Goal: Use online tool/utility: Utilize a website feature to perform a specific function

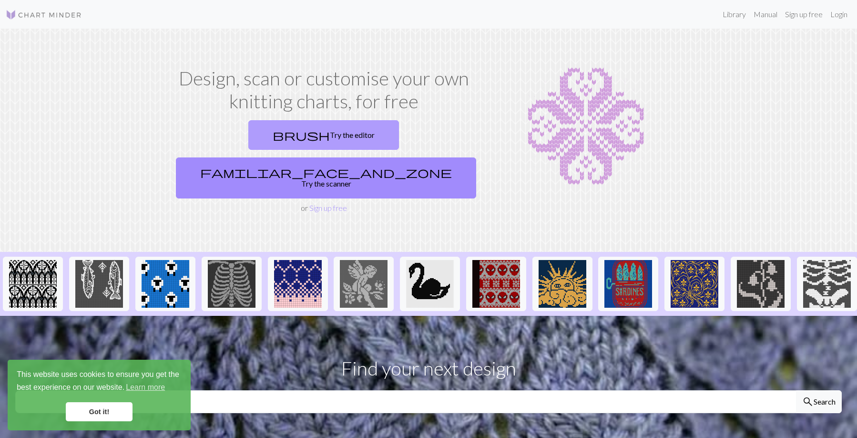
click at [248, 136] on link "brush Try the editor" at bounding box center [323, 135] width 151 height 30
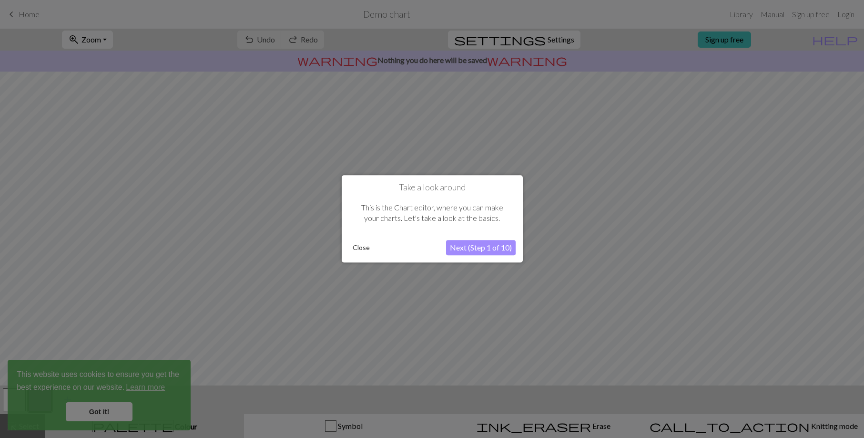
click at [462, 246] on button "Next (Step 1 of 10)" at bounding box center [481, 247] width 70 height 15
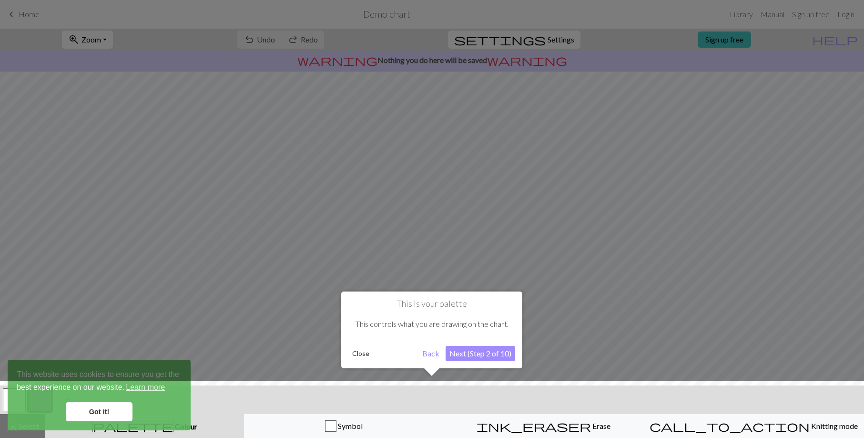
click at [485, 348] on button "Next (Step 2 of 10)" at bounding box center [481, 353] width 70 height 15
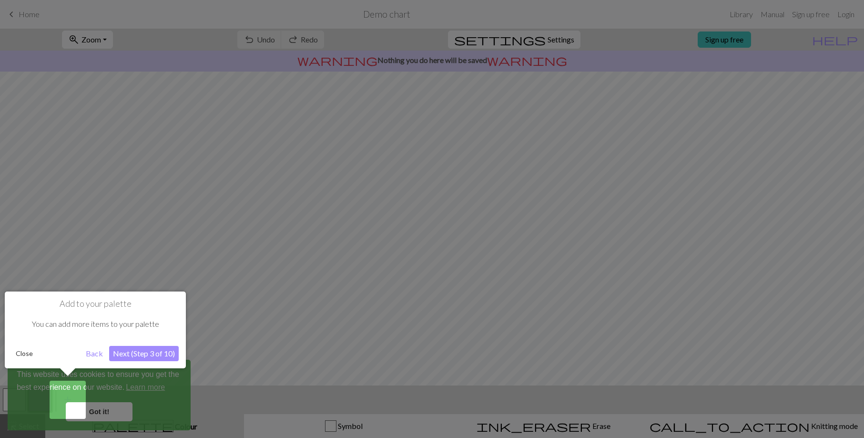
click at [151, 353] on button "Next (Step 3 of 10)" at bounding box center [144, 353] width 70 height 15
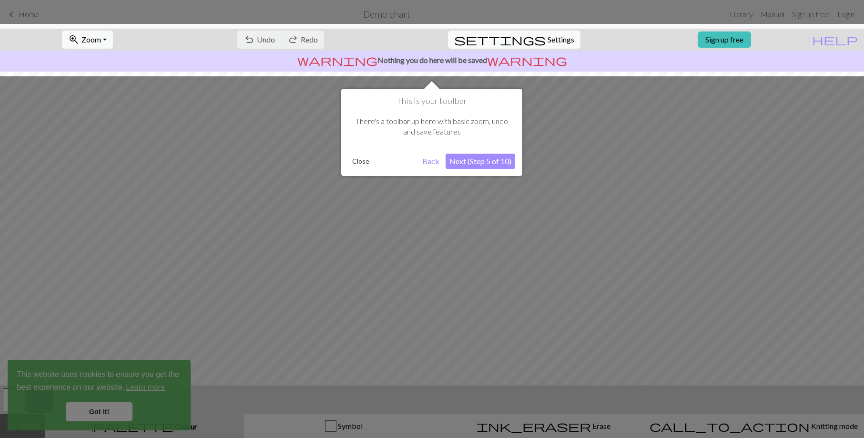
click at [124, 409] on div at bounding box center [432, 219] width 864 height 438
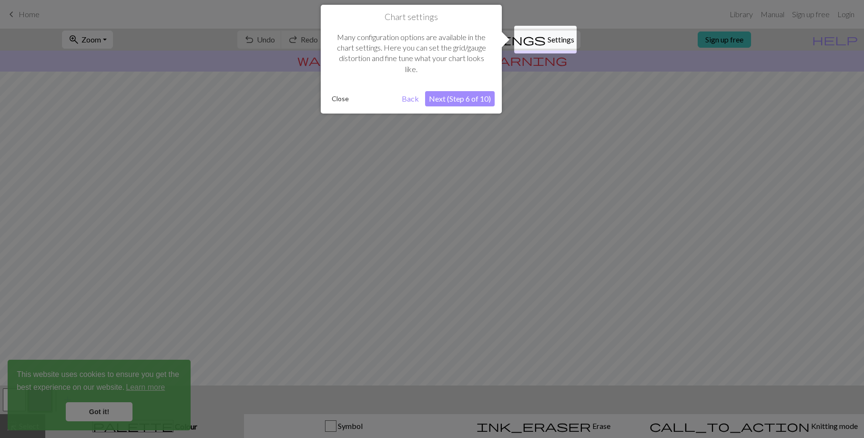
click at [464, 97] on button "Next (Step 6 of 10)" at bounding box center [460, 98] width 70 height 15
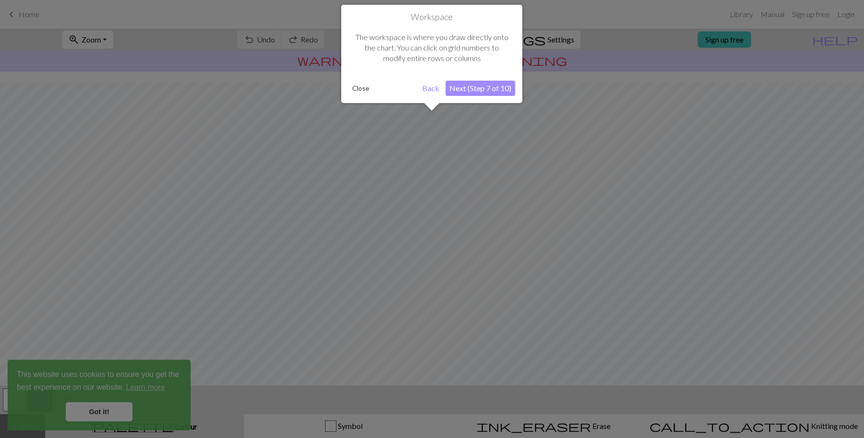
scroll to position [41, 0]
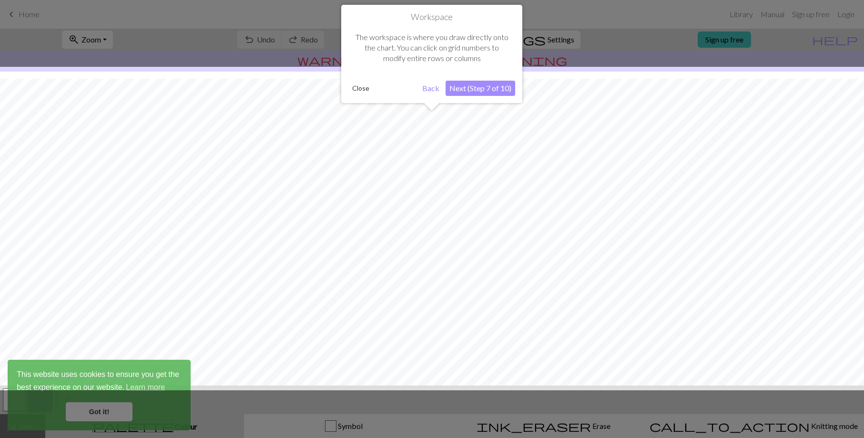
click at [468, 89] on button "Next (Step 7 of 10)" at bounding box center [481, 88] width 70 height 15
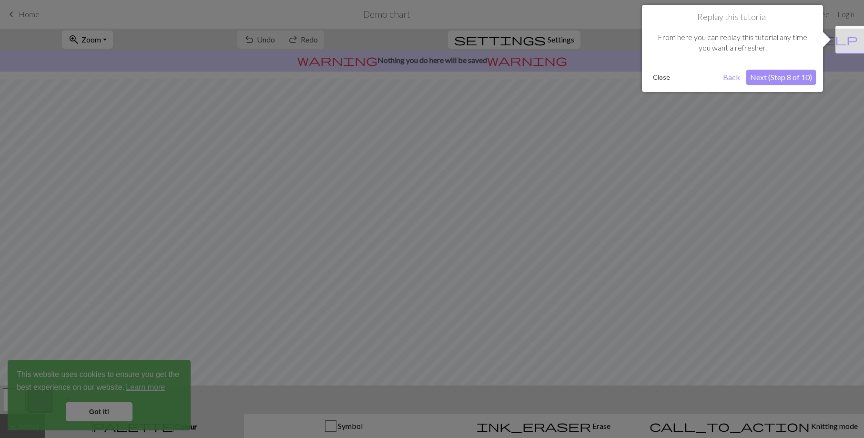
click at [783, 77] on button "Next (Step 8 of 10)" at bounding box center [782, 77] width 70 height 15
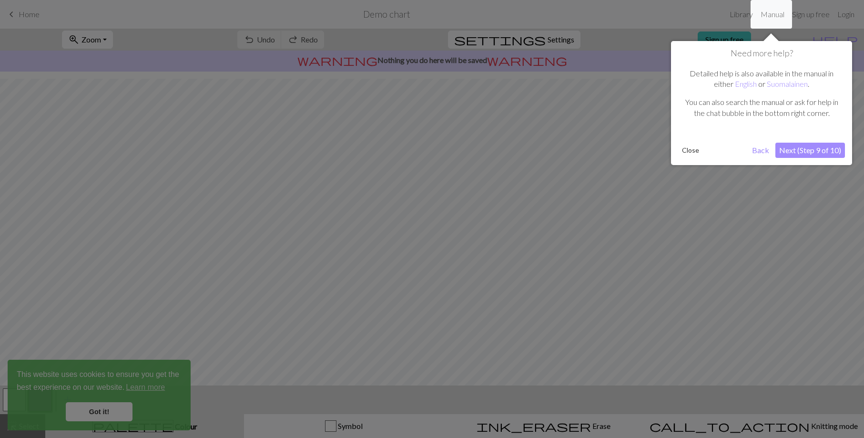
click at [807, 149] on button "Next (Step 9 of 10)" at bounding box center [811, 150] width 70 height 15
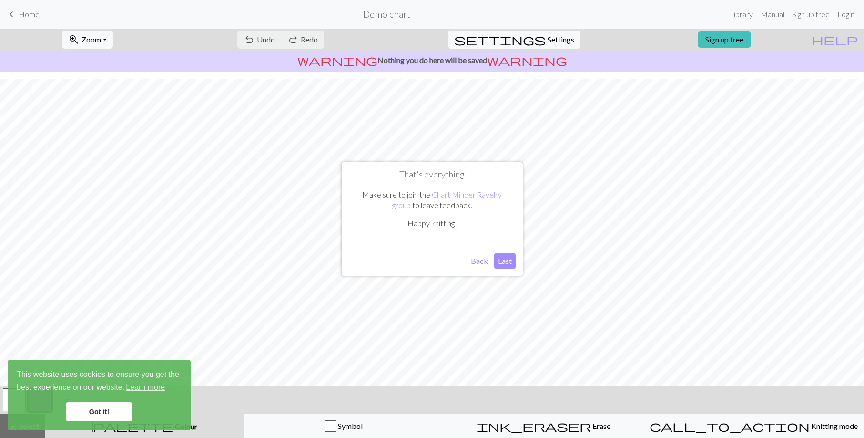
click at [505, 260] on button "Last" at bounding box center [504, 260] width 21 height 15
click at [527, 36] on span "settings" at bounding box center [500, 39] width 92 height 13
select select "aran"
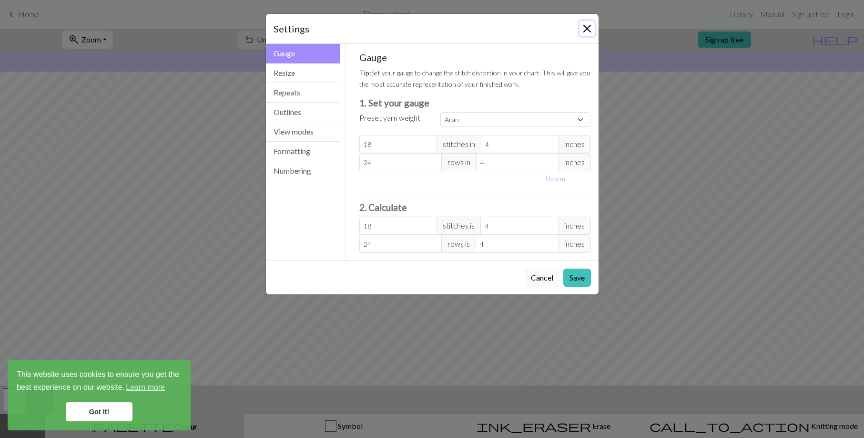
click at [589, 28] on button "Close" at bounding box center [587, 28] width 15 height 15
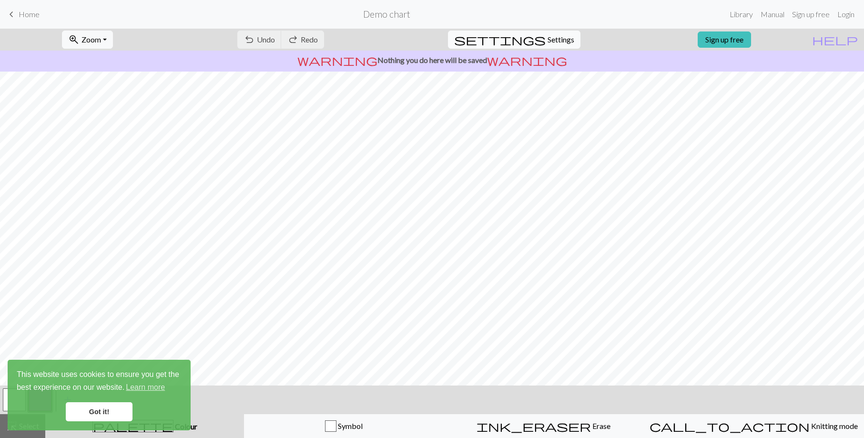
click at [552, 43] on span "Settings" at bounding box center [561, 39] width 27 height 11
select select "aran"
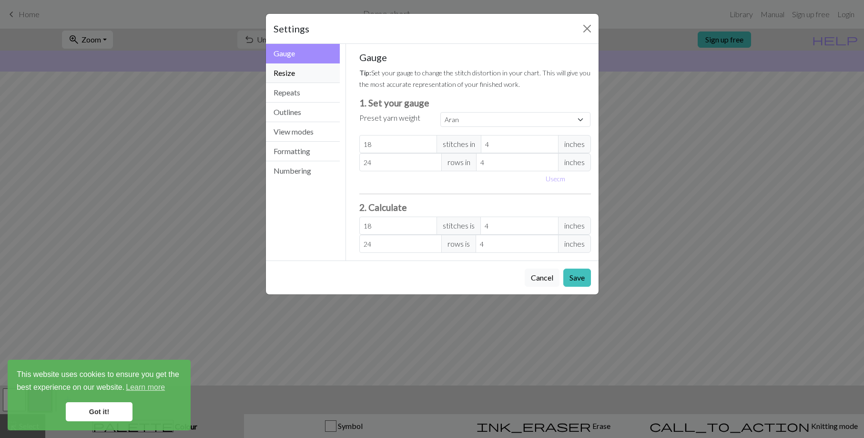
click at [281, 75] on button "Resize" at bounding box center [303, 73] width 74 height 20
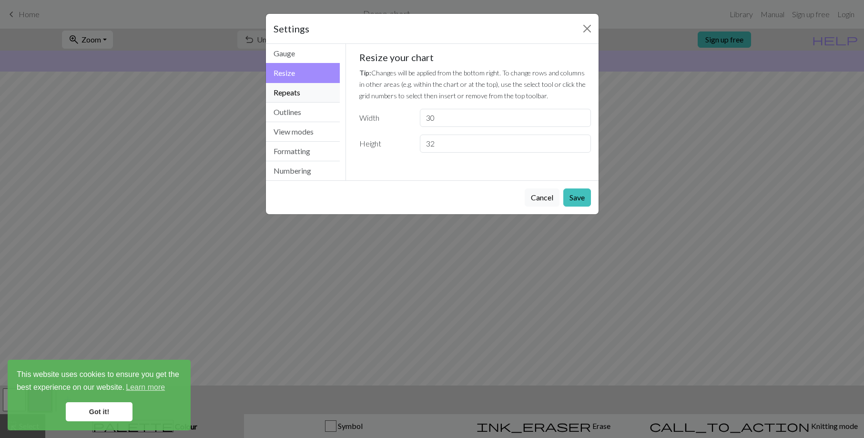
click at [282, 90] on button "Repeats" at bounding box center [303, 93] width 74 height 20
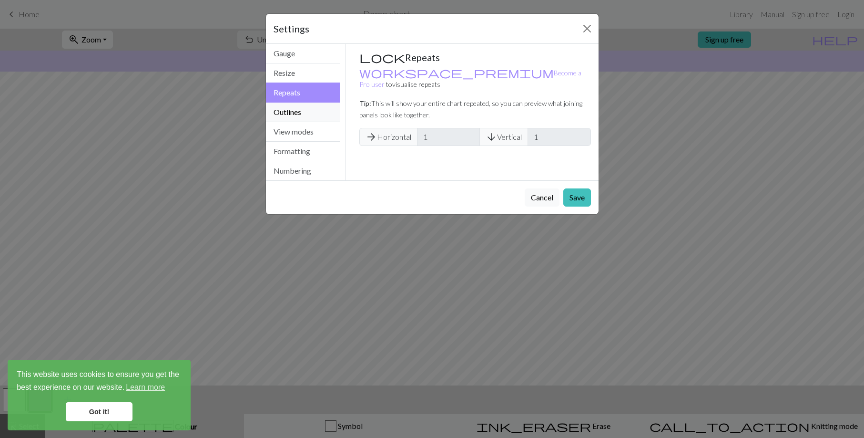
click at [292, 110] on button "Outlines" at bounding box center [303, 112] width 74 height 20
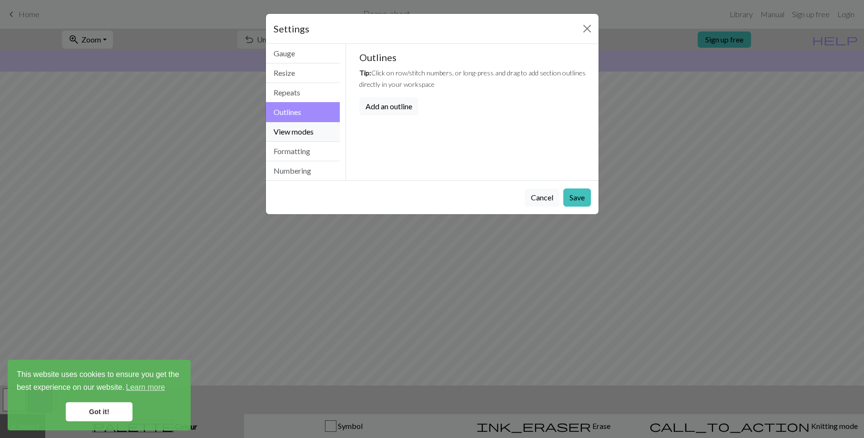
click at [296, 132] on button "View modes" at bounding box center [303, 132] width 74 height 20
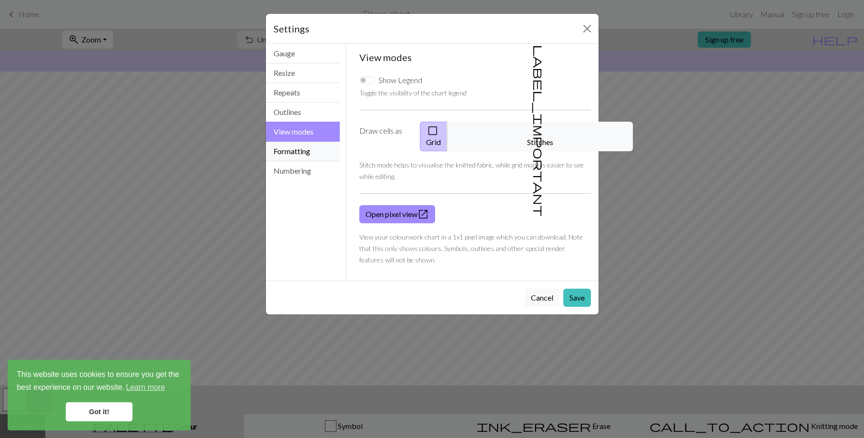
click at [333, 153] on button "Formatting" at bounding box center [303, 152] width 74 height 20
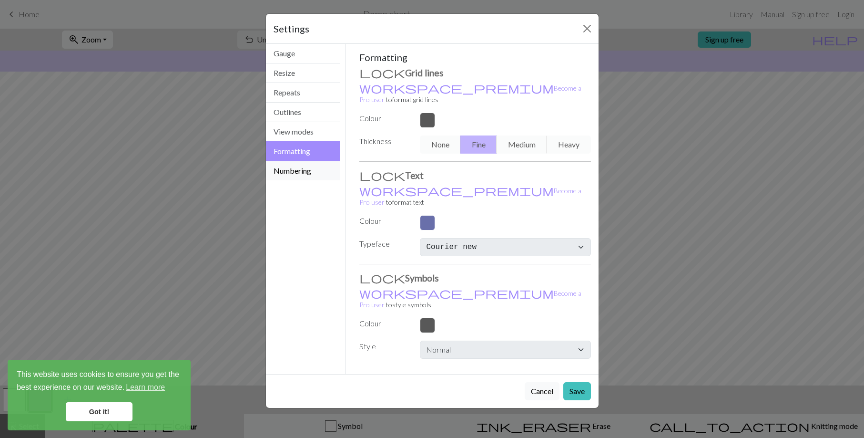
click at [298, 171] on button "Numbering" at bounding box center [303, 170] width 74 height 19
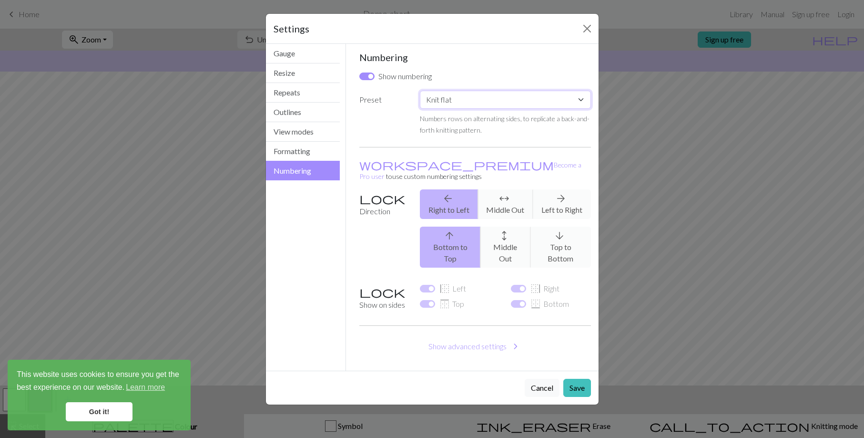
click at [580, 101] on select "Custom Knit flat Knit in the round Lace knitting Cross stitch" at bounding box center [505, 100] width 171 height 18
select select "round"
click at [420, 91] on select "Custom Knit flat Knit in the round Lace knitting Cross stitch" at bounding box center [505, 100] width 171 height 18
checkbox input "false"
click at [582, 98] on select "Custom Knit flat Knit in the round Lace knitting Cross stitch" at bounding box center [505, 100] width 171 height 18
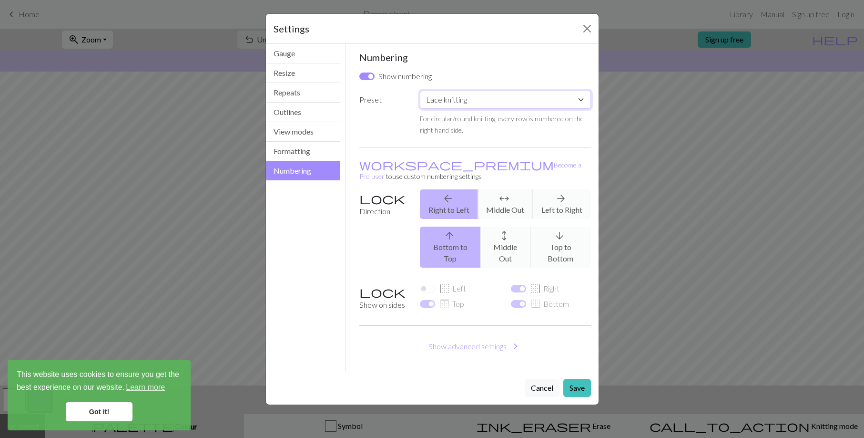
click at [420, 91] on select "Custom Knit flat Knit in the round Lace knitting Cross stitch" at bounding box center [505, 100] width 171 height 18
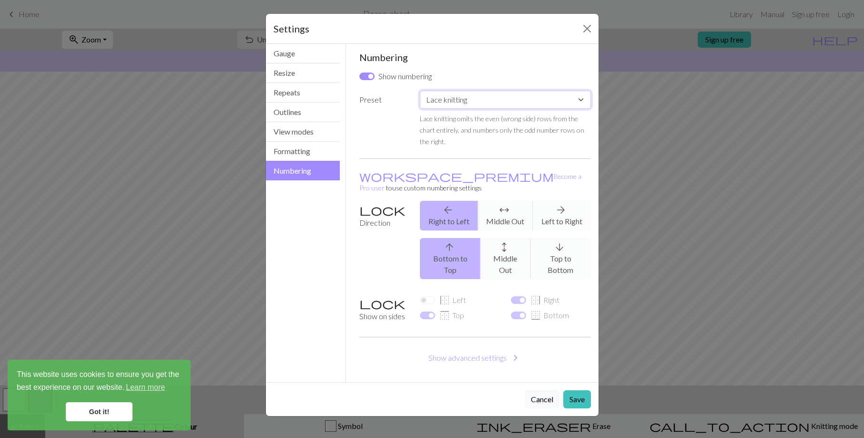
click at [580, 99] on select "Custom Knit flat Knit in the round Lace knitting Cross stitch" at bounding box center [505, 100] width 171 height 18
select select "crossstitch"
click at [420, 91] on select "Custom Knit flat Knit in the round Lace knitting Cross stitch" at bounding box center [505, 100] width 171 height 18
checkbox input "true"
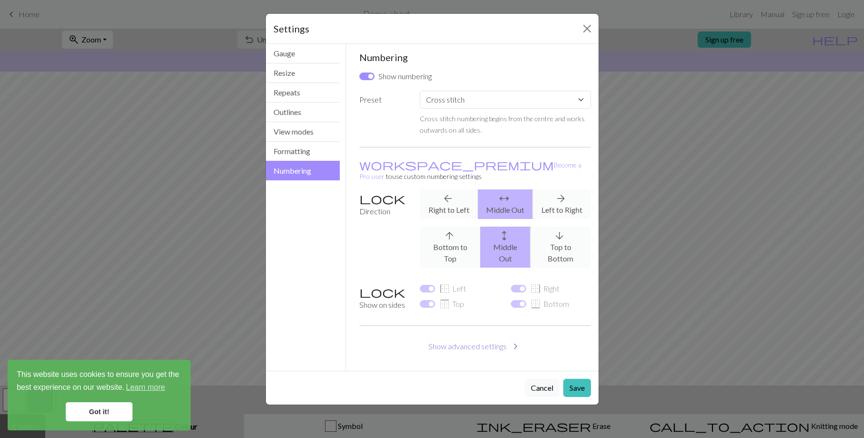
click at [479, 337] on button "Show advanced settings chevron_right" at bounding box center [475, 346] width 232 height 18
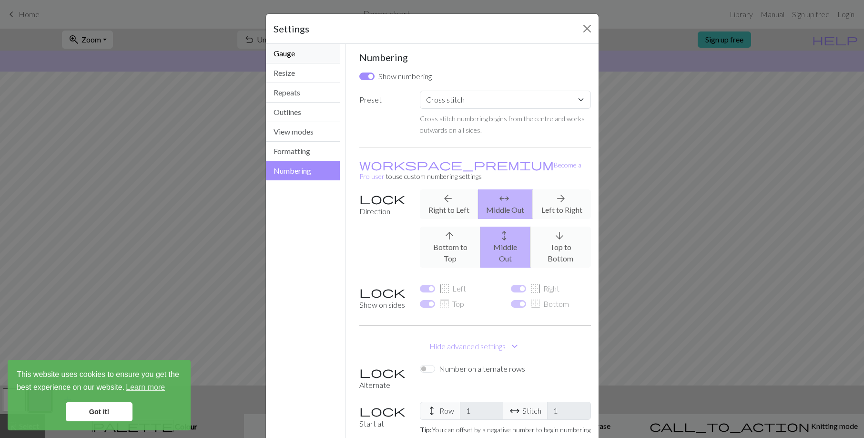
click at [288, 58] on button "Gauge" at bounding box center [303, 54] width 74 height 20
